Goal: Task Accomplishment & Management: Complete application form

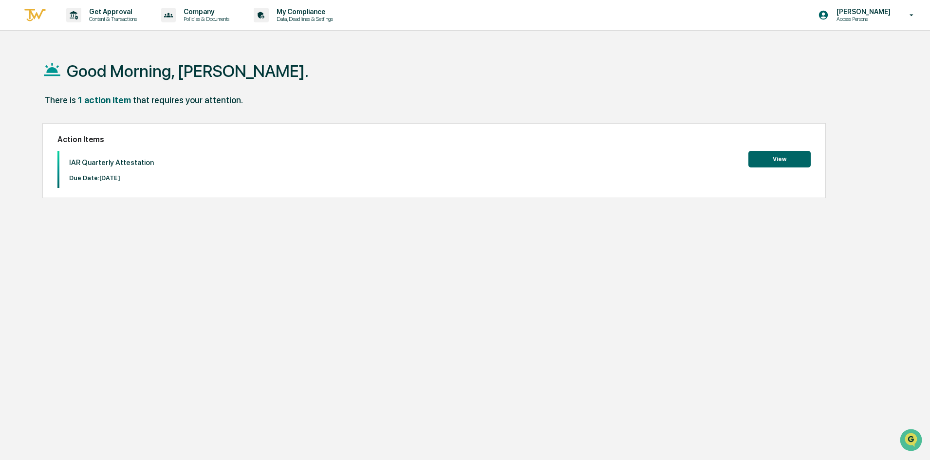
click at [769, 166] on button "View" at bounding box center [779, 159] width 62 height 17
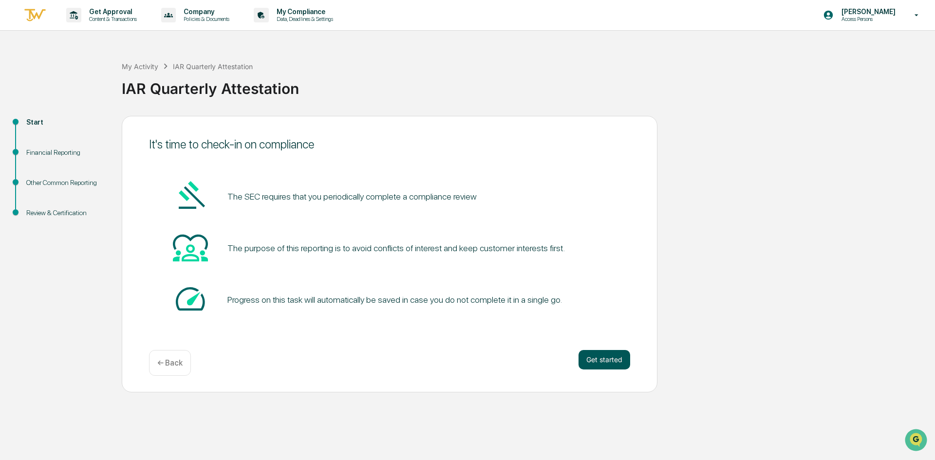
click at [599, 360] on button "Get started" at bounding box center [605, 359] width 52 height 19
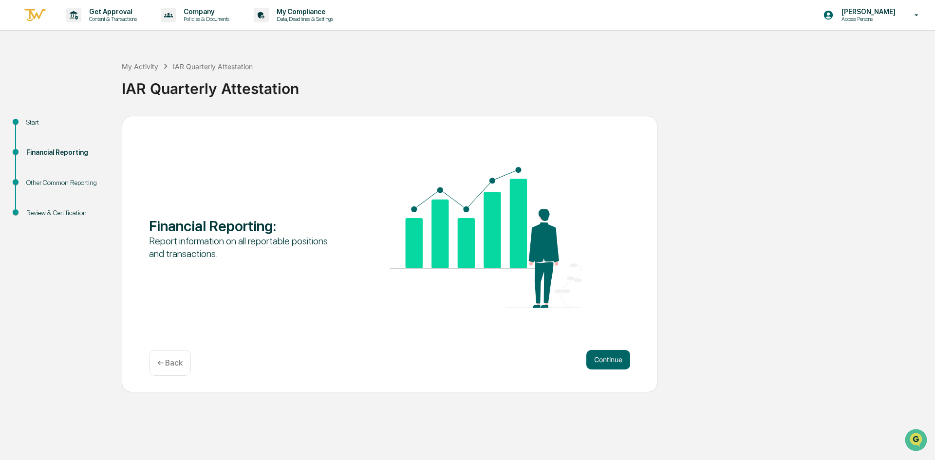
click at [599, 360] on button "Continue" at bounding box center [608, 359] width 44 height 19
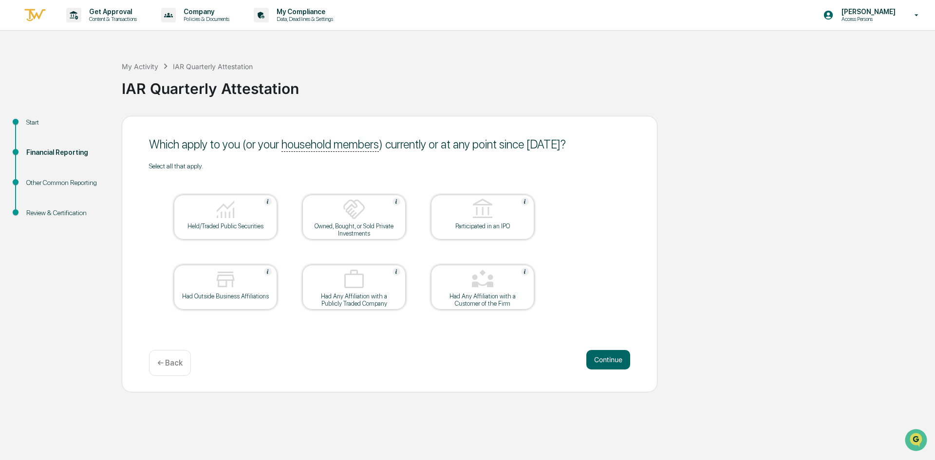
click at [222, 304] on div "Had Outside Business Affiliations" at bounding box center [225, 287] width 103 height 45
click at [611, 361] on button "Continue" at bounding box center [608, 359] width 44 height 19
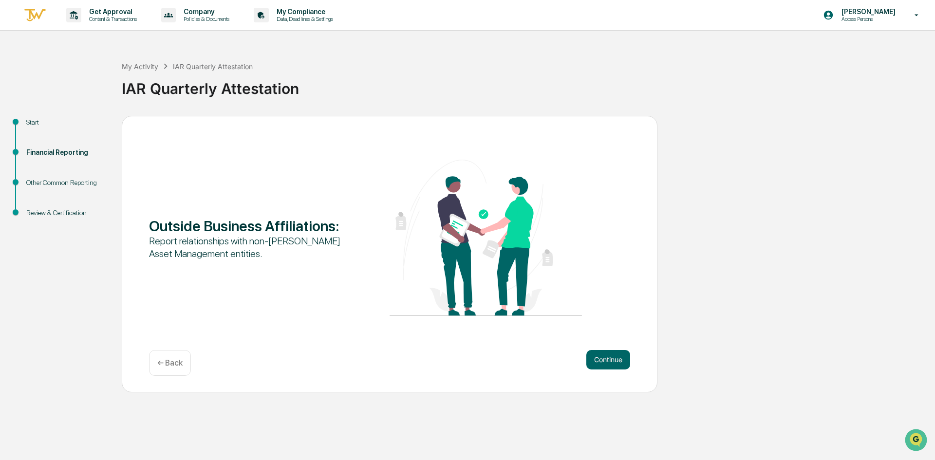
click at [611, 361] on button "Continue" at bounding box center [608, 359] width 44 height 19
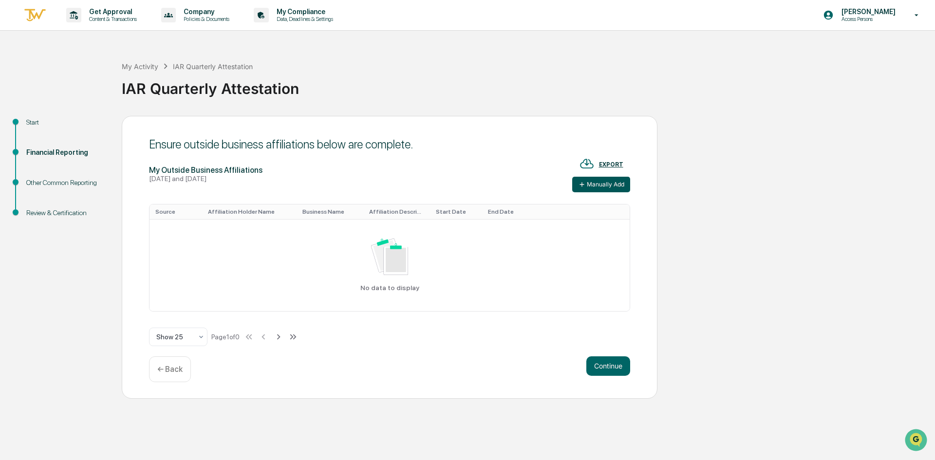
click at [606, 191] on button "Manually Add" at bounding box center [601, 185] width 58 height 16
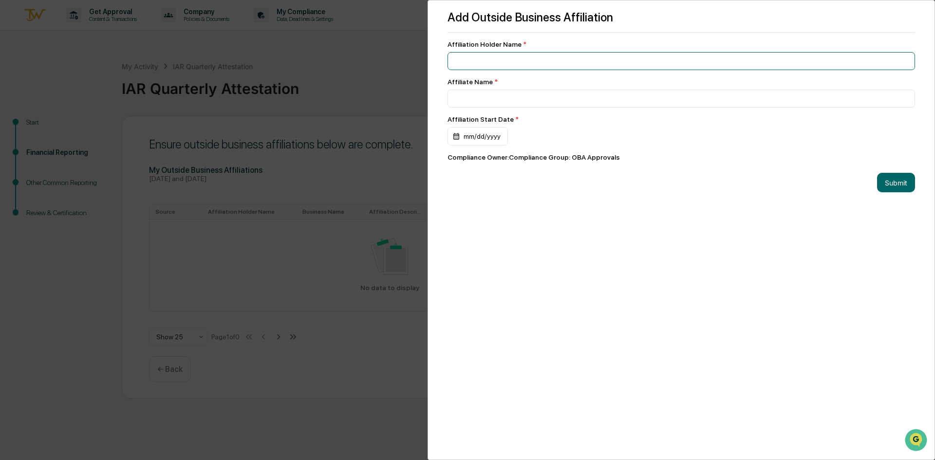
click at [516, 63] on input at bounding box center [681, 61] width 467 height 18
type input "*"
type input "**********"
click at [524, 96] on input at bounding box center [681, 99] width 467 height 18
type input "**********"
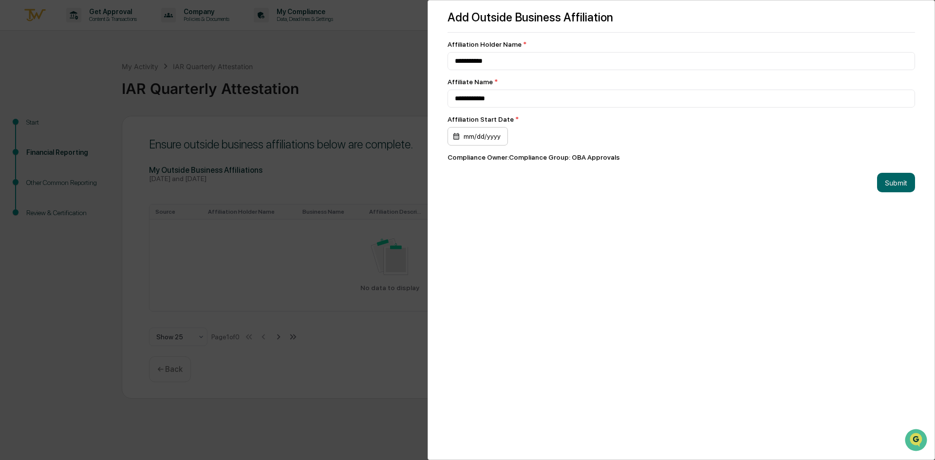
click at [487, 137] on div "mm/dd/yyyy" at bounding box center [478, 136] width 60 height 19
click at [504, 159] on div "October 2025" at bounding box center [484, 161] width 51 height 11
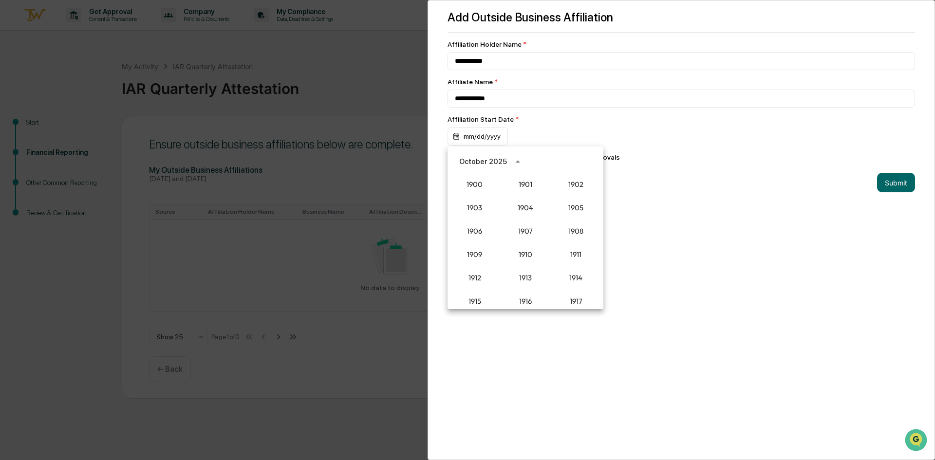
scroll to position [902, 0]
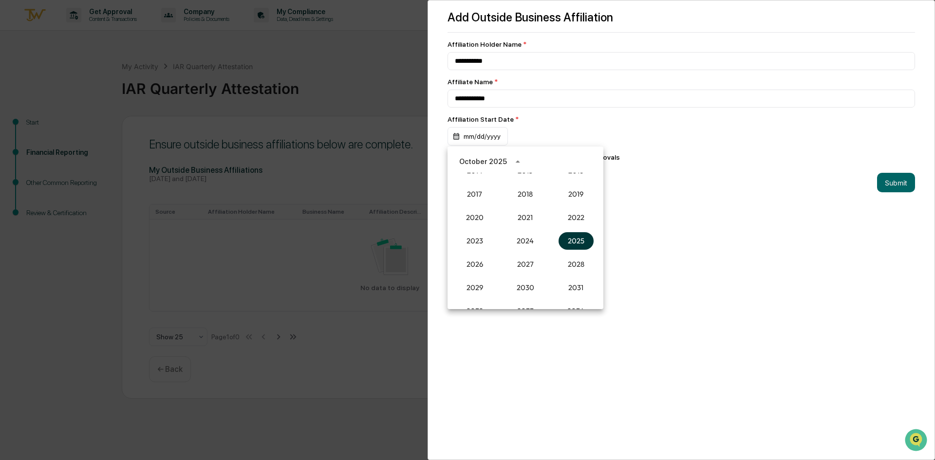
click at [568, 241] on button "2025" at bounding box center [576, 241] width 35 height 18
click at [531, 187] on button "Feb" at bounding box center [525, 186] width 35 height 18
click at [584, 234] on button "15" at bounding box center [584, 239] width 18 height 18
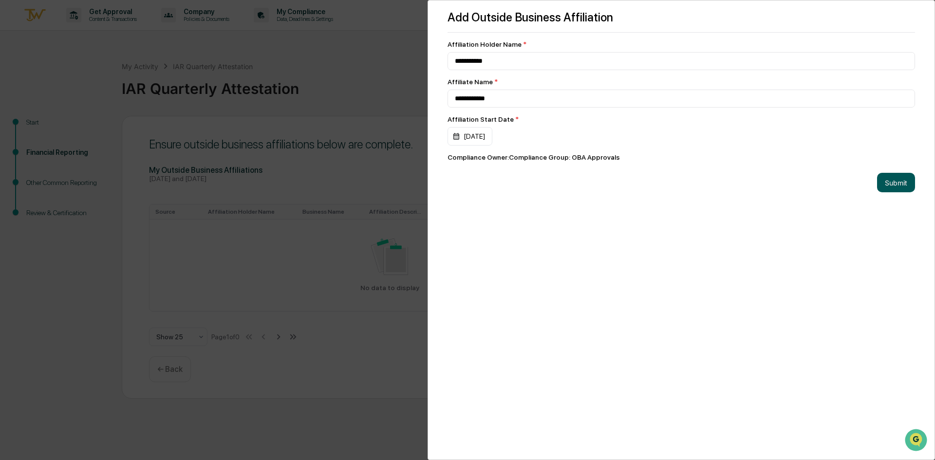
click at [908, 185] on button "Submit" at bounding box center [896, 182] width 38 height 19
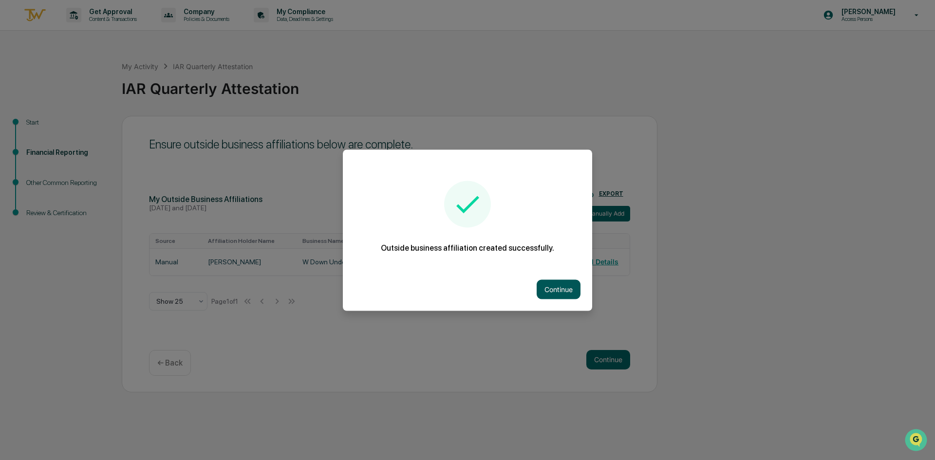
click at [554, 285] on button "Continue" at bounding box center [559, 289] width 44 height 19
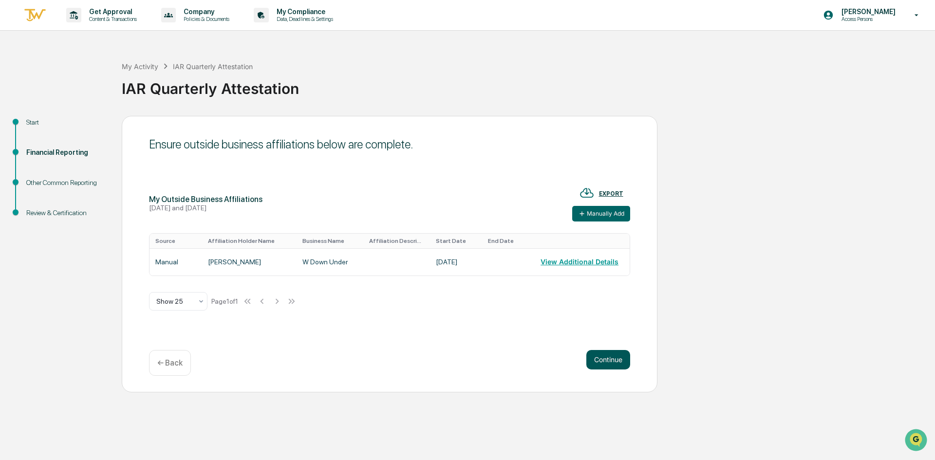
click at [614, 360] on button "Continue" at bounding box center [608, 359] width 44 height 19
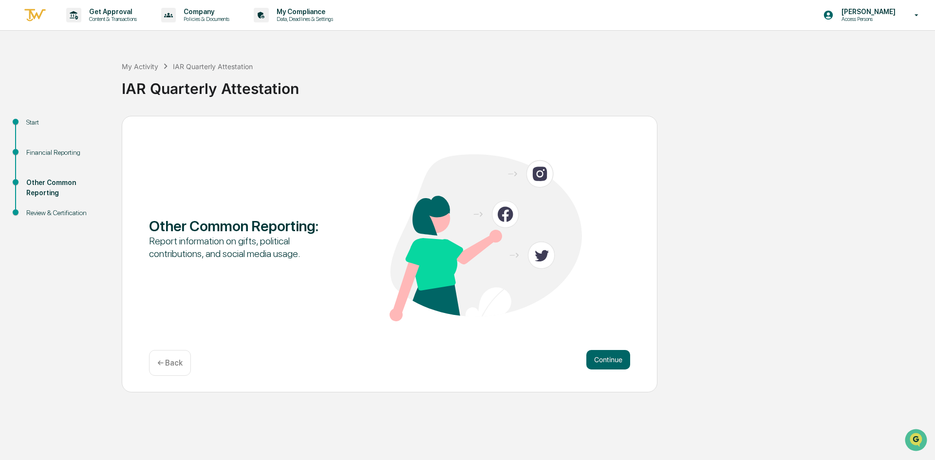
click at [614, 360] on button "Continue" at bounding box center [608, 359] width 44 height 19
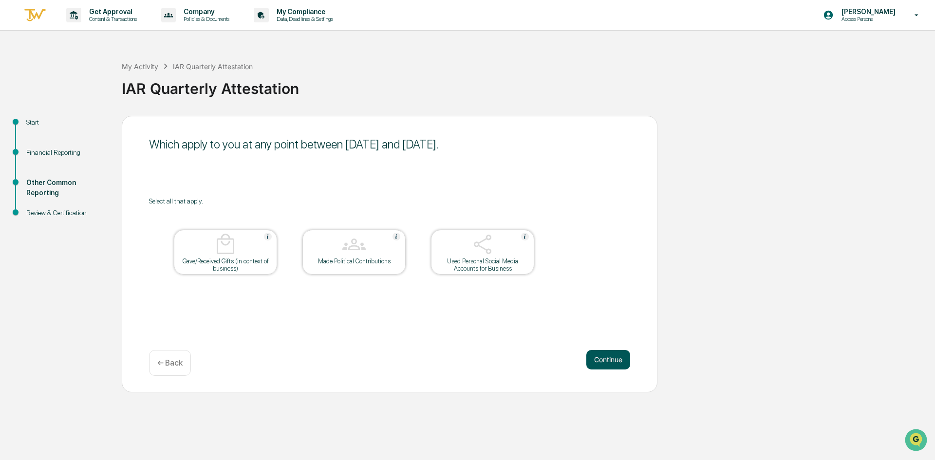
click at [601, 354] on button "Continue" at bounding box center [608, 359] width 44 height 19
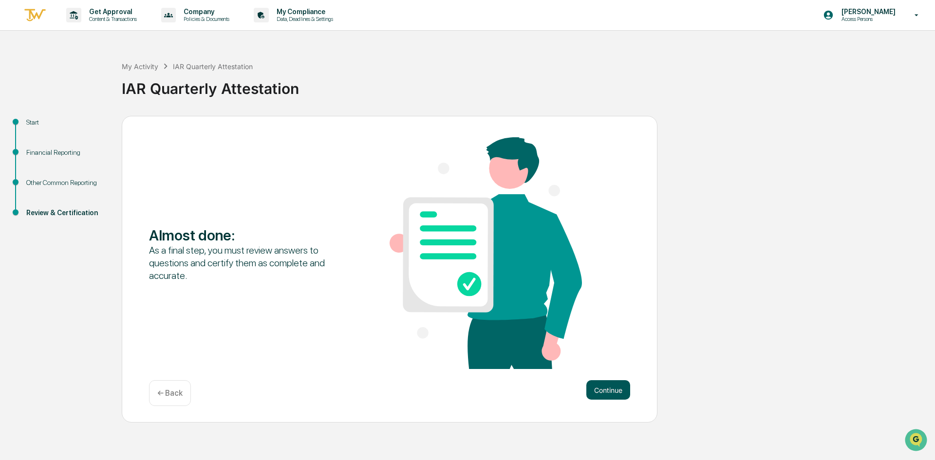
click at [608, 393] on button "Continue" at bounding box center [608, 389] width 44 height 19
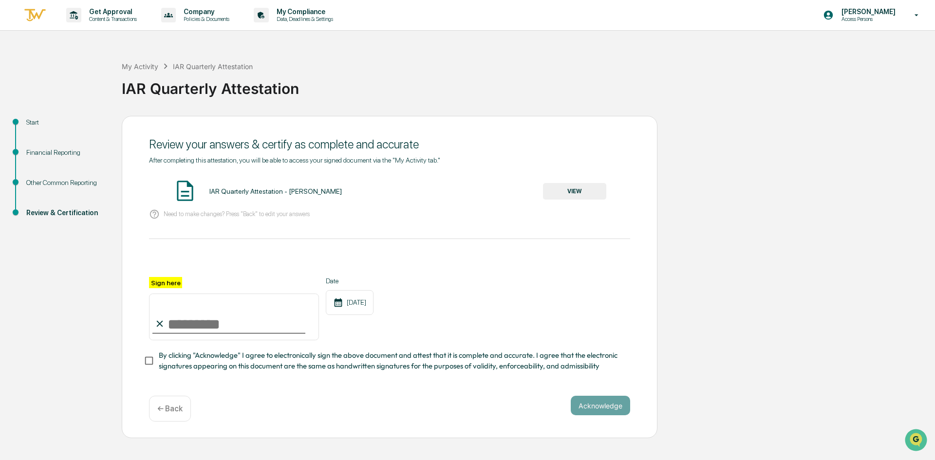
click at [173, 301] on input "Sign here" at bounding box center [234, 317] width 170 height 47
type input "**********"
click at [586, 195] on button "VIEW" at bounding box center [574, 191] width 63 height 17
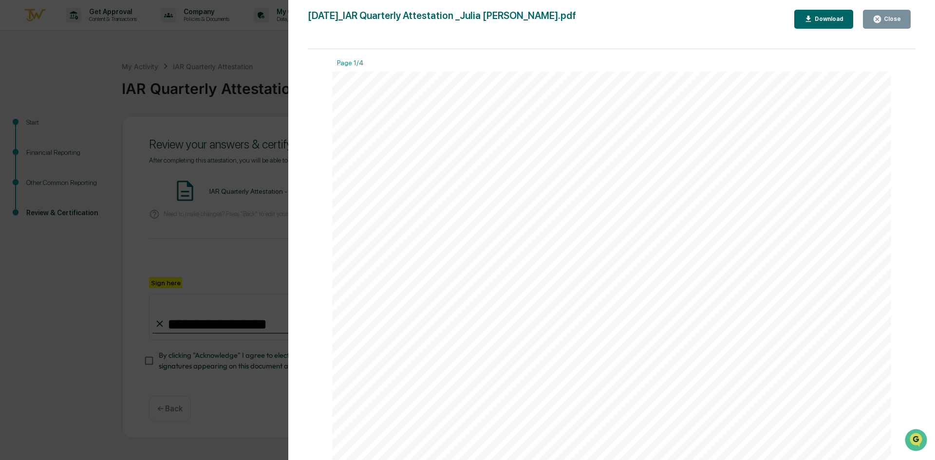
click at [891, 20] on div "Close" at bounding box center [891, 19] width 19 height 7
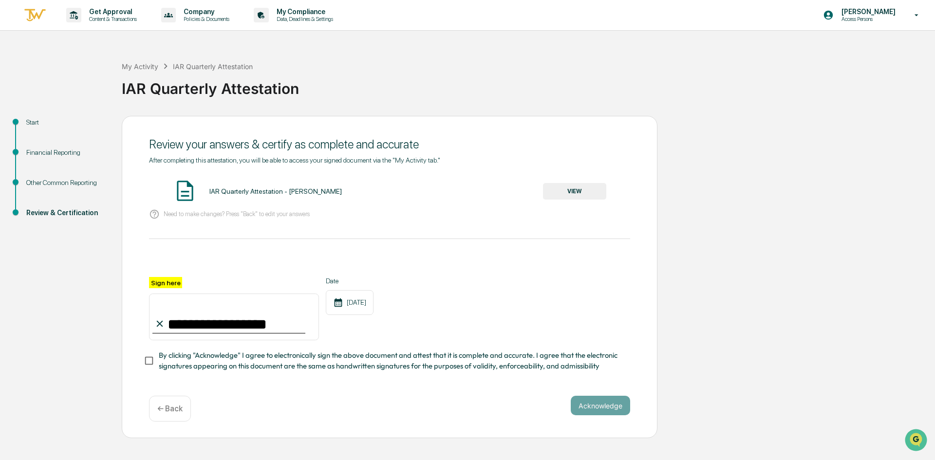
click at [563, 182] on div "IAR Quarterly Attestation - [PERSON_NAME] VIEW" at bounding box center [389, 192] width 481 height 26
click at [570, 188] on button "VIEW" at bounding box center [574, 191] width 63 height 17
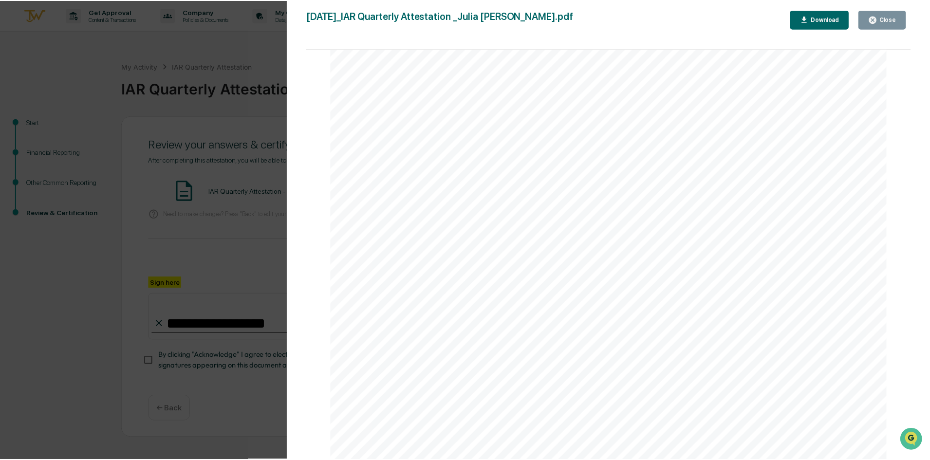
scroll to position [2869, 0]
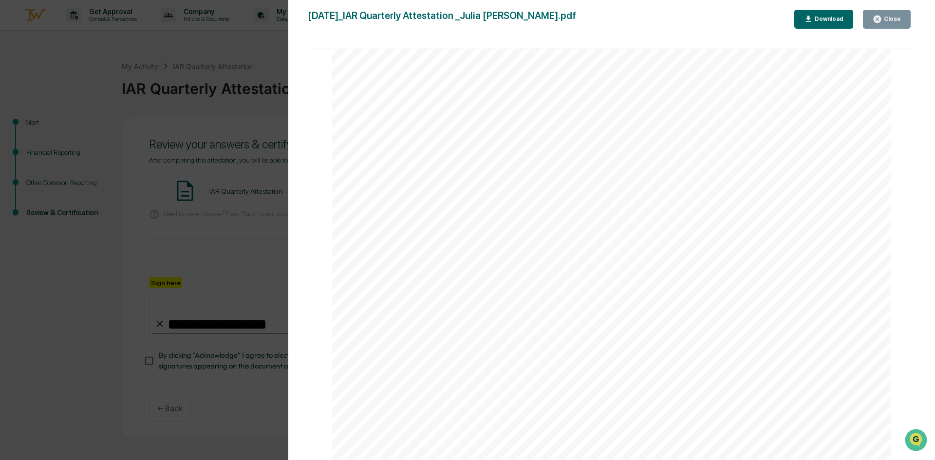
click at [890, 28] on button "Close" at bounding box center [887, 19] width 48 height 19
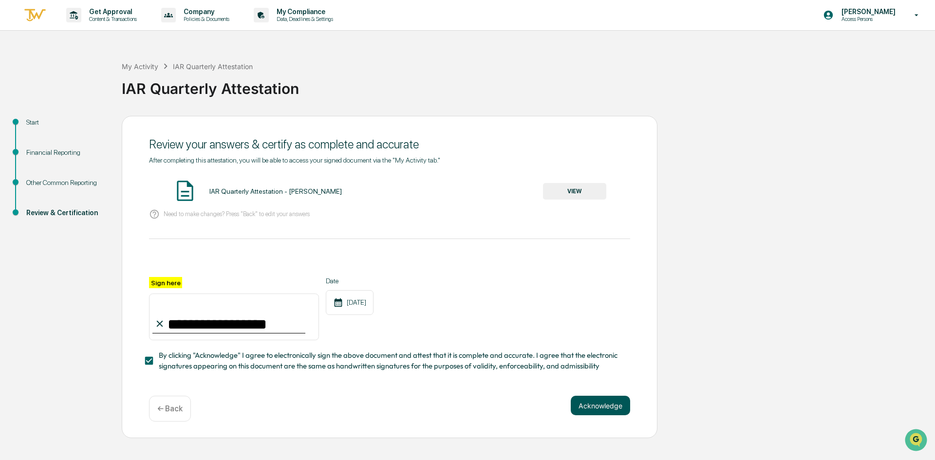
click at [609, 407] on button "Acknowledge" at bounding box center [600, 405] width 59 height 19
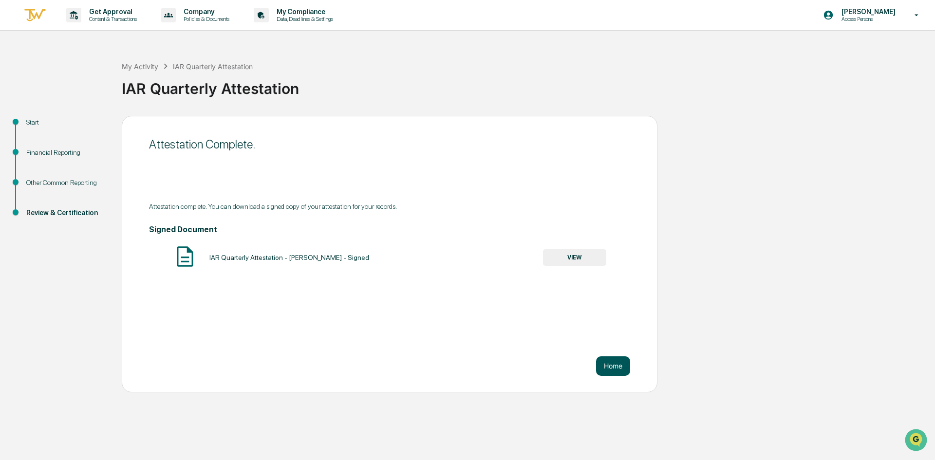
click at [624, 357] on button "Home" at bounding box center [613, 365] width 34 height 19
